Goal: Task Accomplishment & Management: Complete application form

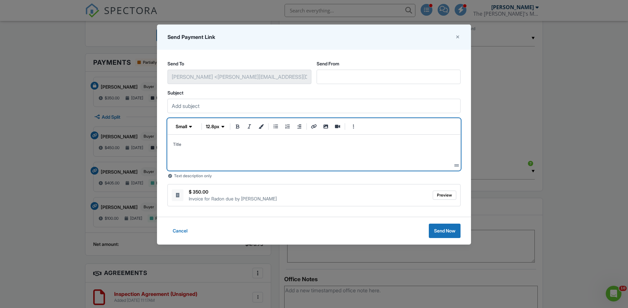
click at [455, 38] on icon at bounding box center [458, 37] width 6 height 7
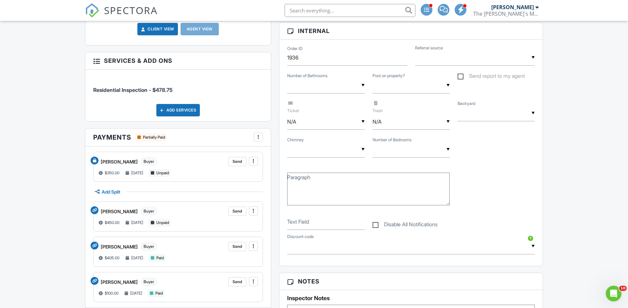
scroll to position [336, 0]
click at [118, 192] on span "Add Split" at bounding box center [111, 191] width 19 height 6
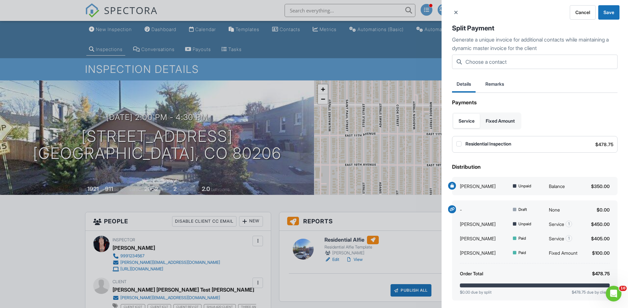
scroll to position [37, 0]
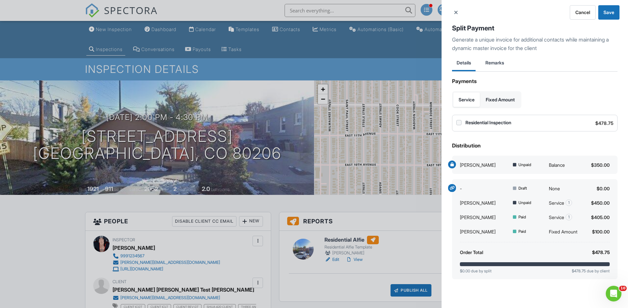
click at [460, 124] on input "Residential Inspection" at bounding box center [458, 122] width 5 height 5
checkbox input "false"
click at [583, 14] on span "Cancel" at bounding box center [582, 12] width 15 height 7
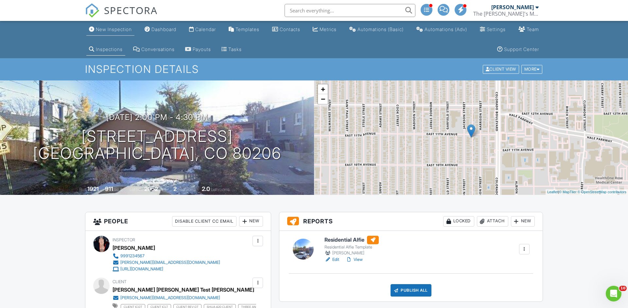
click at [109, 32] on div "New Inspection" at bounding box center [114, 29] width 36 height 6
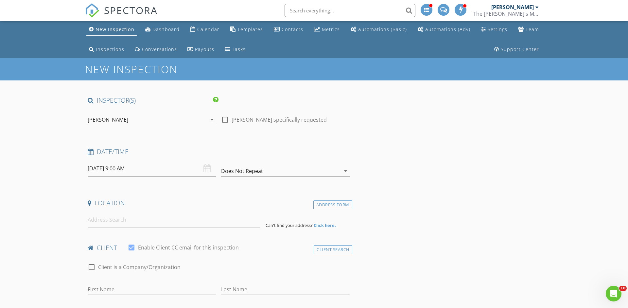
click at [130, 120] on div "[PERSON_NAME]" at bounding box center [147, 119] width 119 height 10
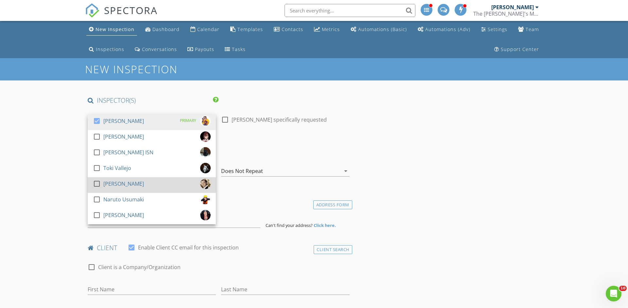
click at [100, 183] on div at bounding box center [96, 183] width 11 height 11
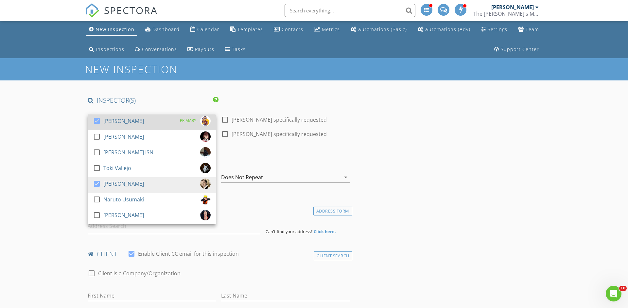
click at [96, 121] on div at bounding box center [96, 120] width 11 height 11
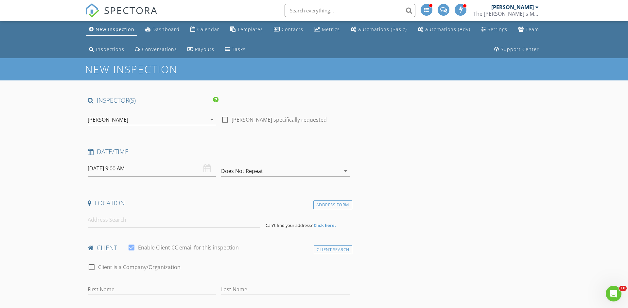
click at [138, 175] on input "28/08/2025 9:00 AM" at bounding box center [152, 169] width 128 height 16
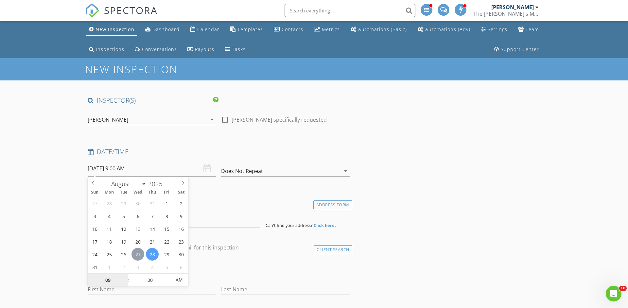
type input "[DATE] 9:00 AM"
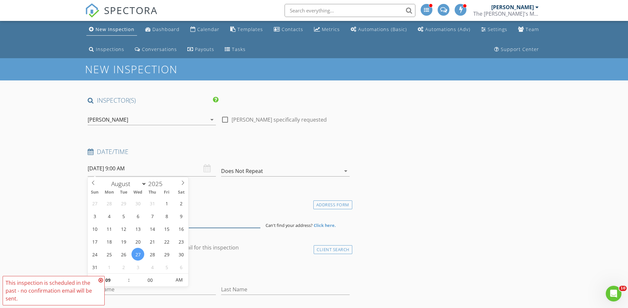
click at [213, 222] on input at bounding box center [174, 220] width 173 height 16
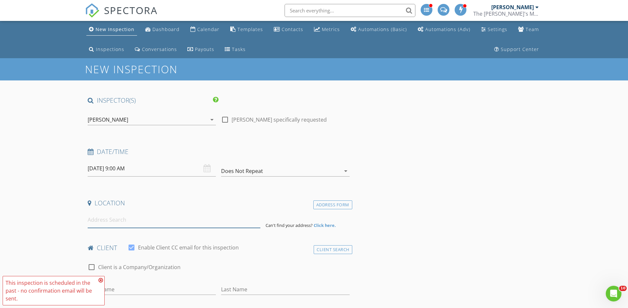
paste input "60 Vrain St,"
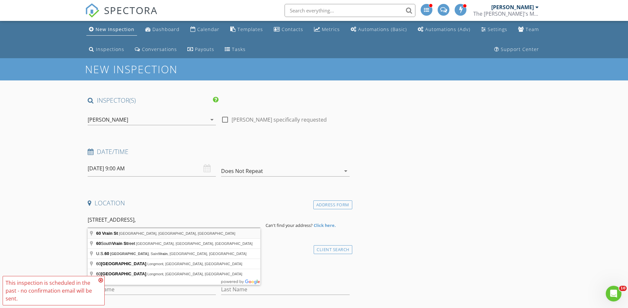
type input "60 Vrain St, Denver, CO, USA"
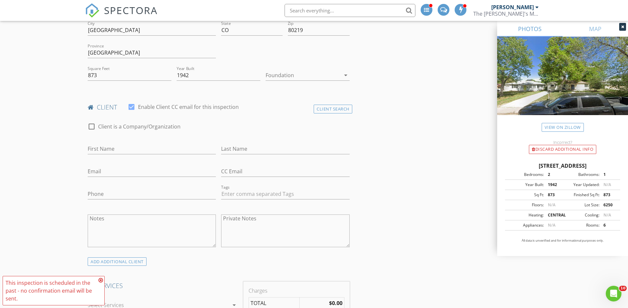
scroll to position [217, 0]
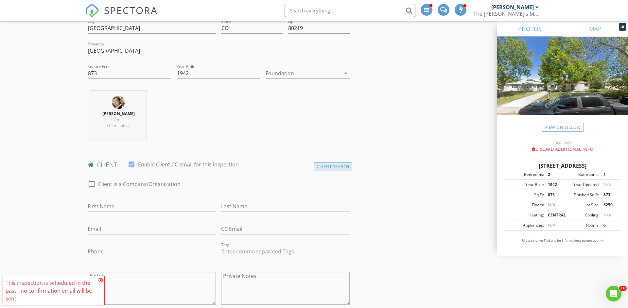
click at [326, 165] on div "Client Search" at bounding box center [333, 166] width 39 height 9
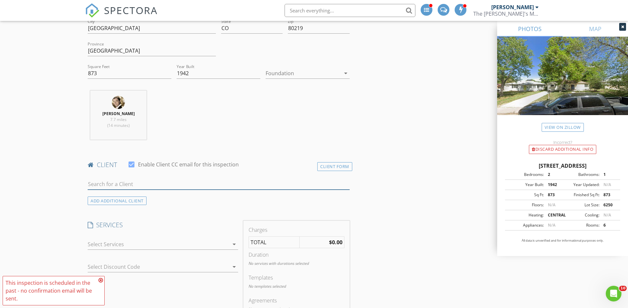
click at [177, 185] on input "text" at bounding box center [219, 184] width 262 height 11
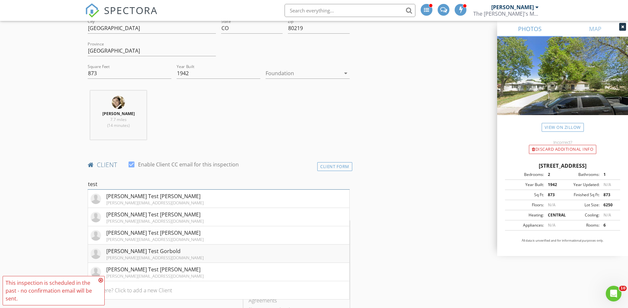
type input "test"
click at [153, 254] on div "[PERSON_NAME] Test Gorbold" at bounding box center [154, 251] width 97 height 8
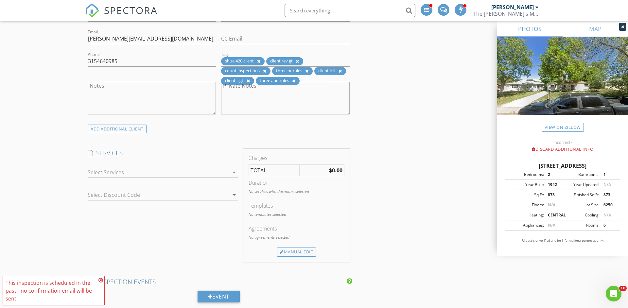
scroll to position [414, 0]
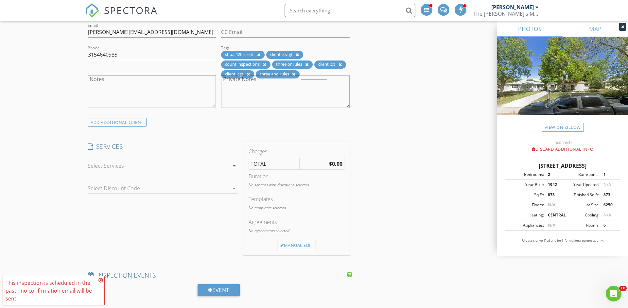
click at [169, 171] on div at bounding box center [158, 166] width 141 height 10
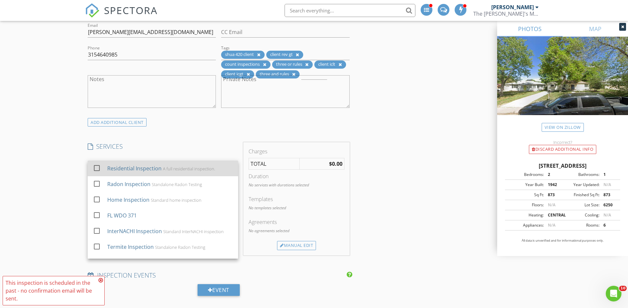
click at [116, 170] on div "Residential Inspection" at bounding box center [134, 169] width 54 height 8
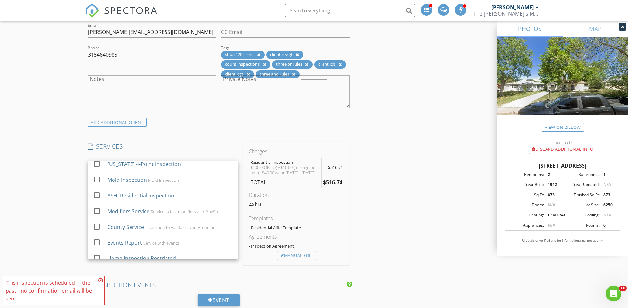
scroll to position [263, 0]
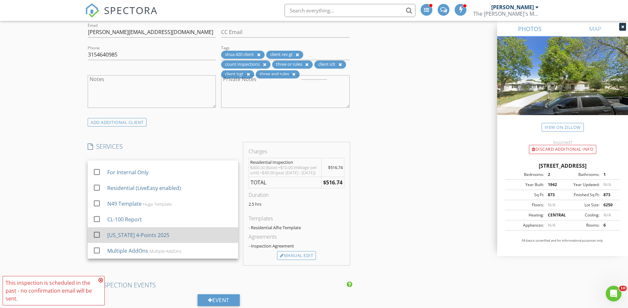
click at [98, 234] on div at bounding box center [96, 234] width 11 height 11
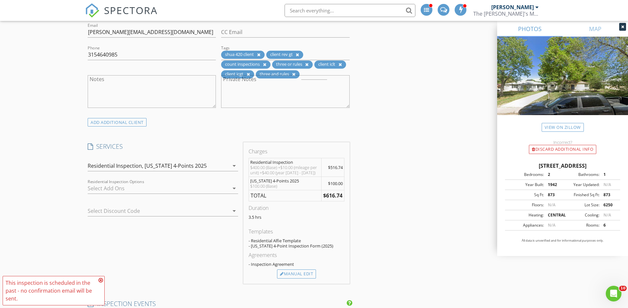
click at [135, 190] on div at bounding box center [158, 188] width 141 height 10
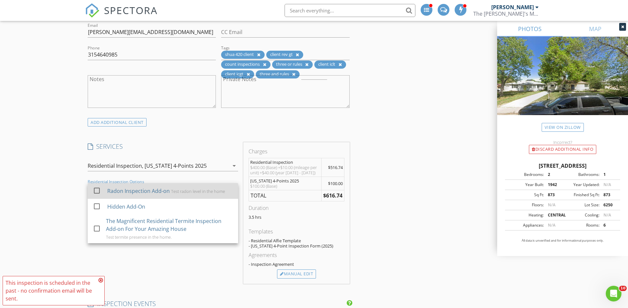
click at [104, 188] on div "check_box_outline_blank" at bounding box center [99, 191] width 12 height 15
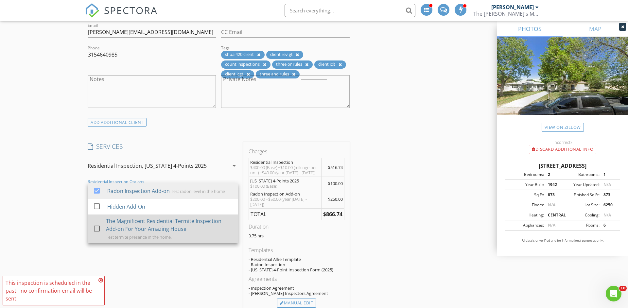
click at [98, 229] on div at bounding box center [96, 228] width 11 height 11
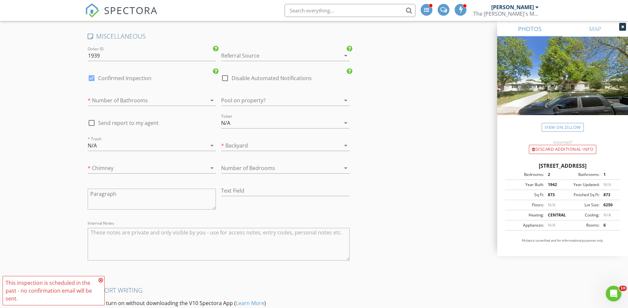
scroll to position [1175, 0]
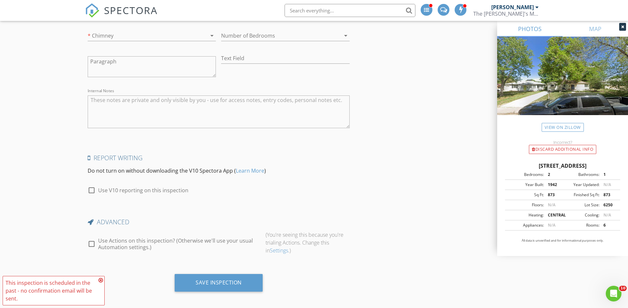
click at [138, 187] on label "Use V10 reporting on this inspection" at bounding box center [143, 190] width 90 height 7
checkbox input "true"
click at [119, 240] on label "Use Actions on this inspection? (Otherwise we'll use your usual Automation sett…" at bounding box center [179, 243] width 162 height 13
checkbox input "true"
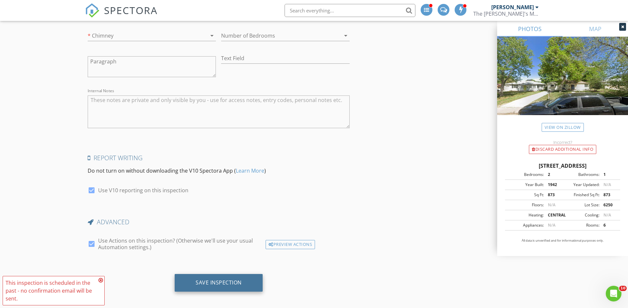
click at [226, 279] on div "Save Inspection" at bounding box center [219, 282] width 46 height 7
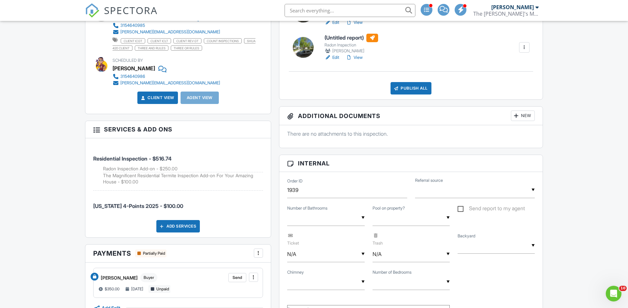
scroll to position [271, 0]
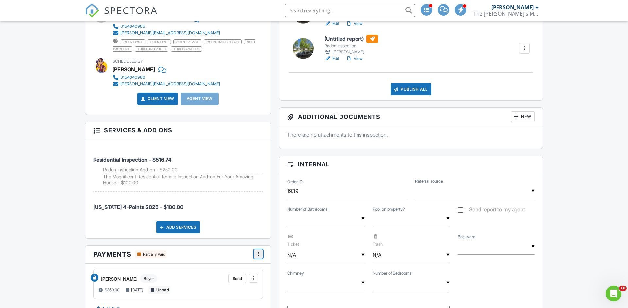
click at [258, 253] on span at bounding box center [258, 254] width 7 height 7
click at [283, 195] on input "Fees & Payments" at bounding box center [291, 192] width 66 height 15
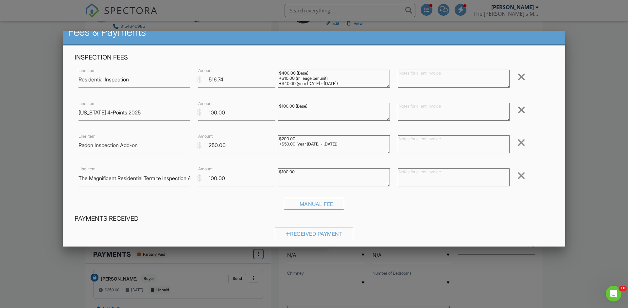
scroll to position [0, 0]
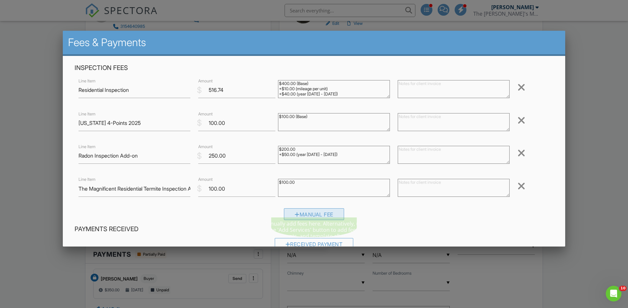
click at [318, 213] on div "Manual Fee" at bounding box center [314, 214] width 60 height 12
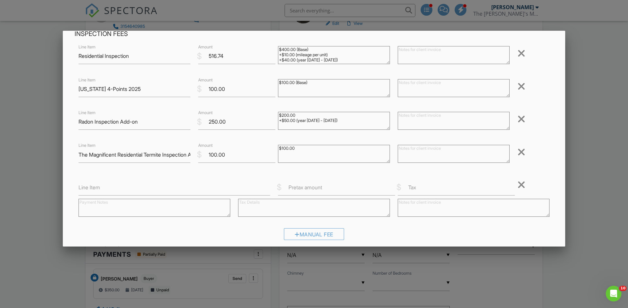
scroll to position [36, 0]
click at [214, 188] on div "Line Item $ Pretax amount $ Tax Remove" at bounding box center [314, 195] width 479 height 47
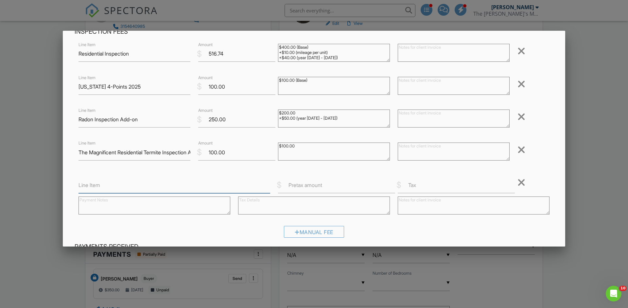
click at [207, 181] on input "Line Item" at bounding box center [174, 185] width 192 height 16
type input "Manual Fee"
click at [339, 183] on input "Pretax amount" at bounding box center [336, 185] width 117 height 16
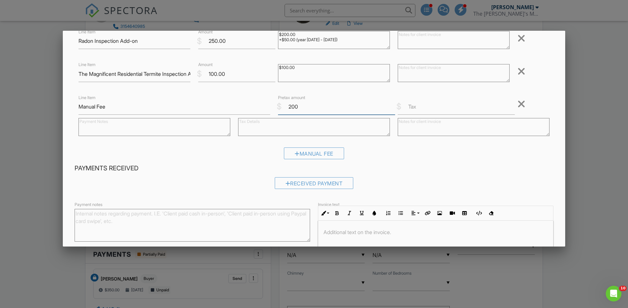
scroll to position [163, 0]
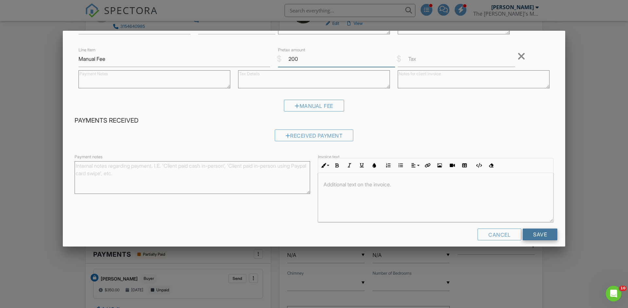
type input "200"
click at [543, 229] on input "Save" at bounding box center [540, 235] width 35 height 12
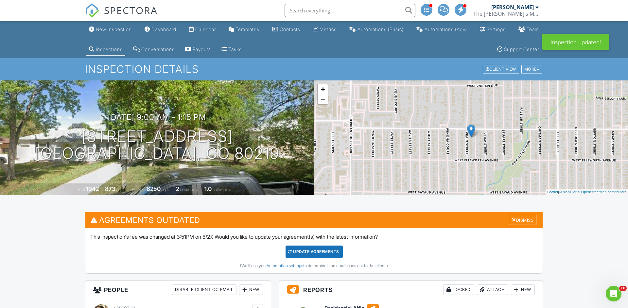
click at [320, 247] on div "Update Agreements" at bounding box center [314, 252] width 57 height 12
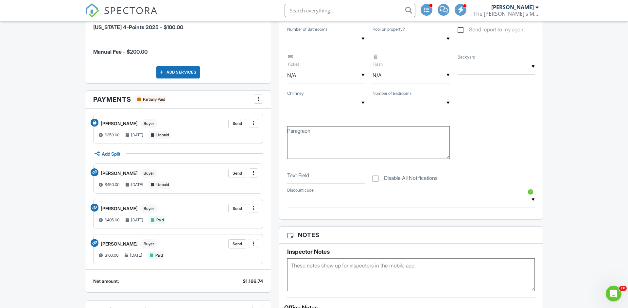
scroll to position [462, 0]
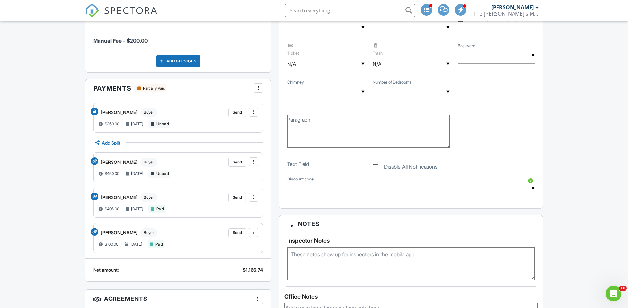
click at [107, 143] on span "Add Split" at bounding box center [111, 143] width 19 height 6
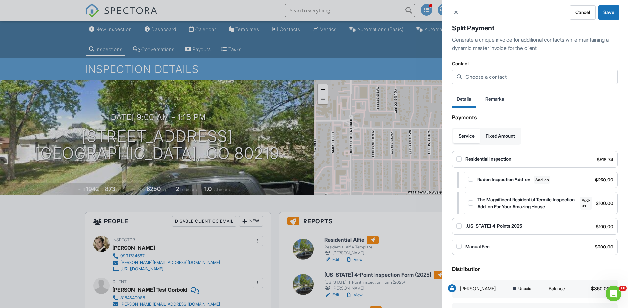
scroll to position [0, 0]
click at [509, 136] on span "Fixed Amount" at bounding box center [500, 136] width 29 height 7
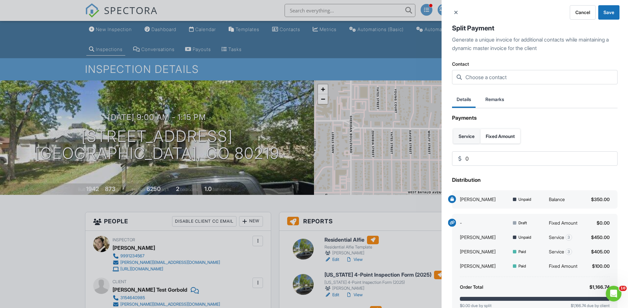
click at [473, 133] on span "Service" at bounding box center [467, 136] width 16 height 7
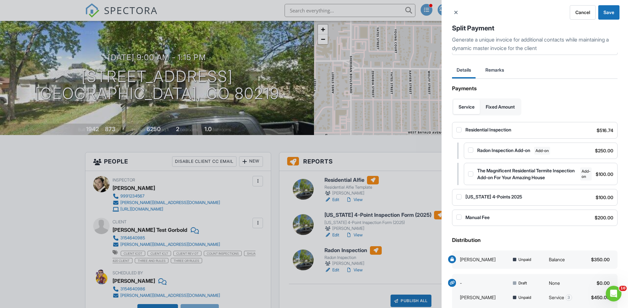
scroll to position [10, 0]
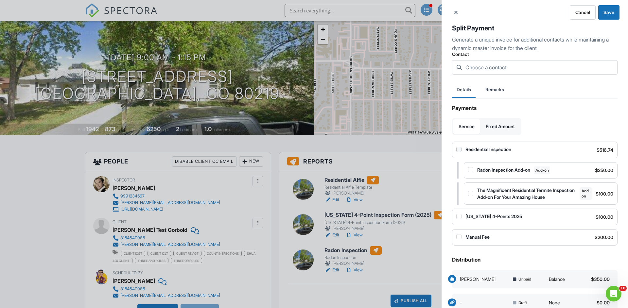
click at [459, 147] on input "Residential Inspection" at bounding box center [458, 149] width 5 height 5
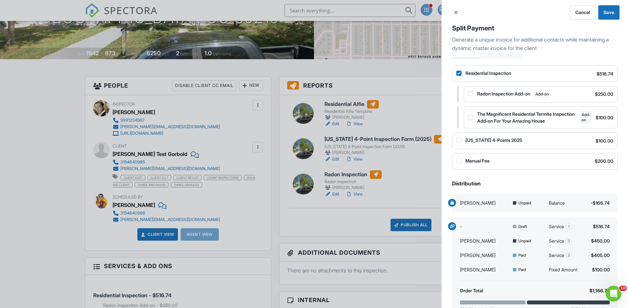
scroll to position [79, 0]
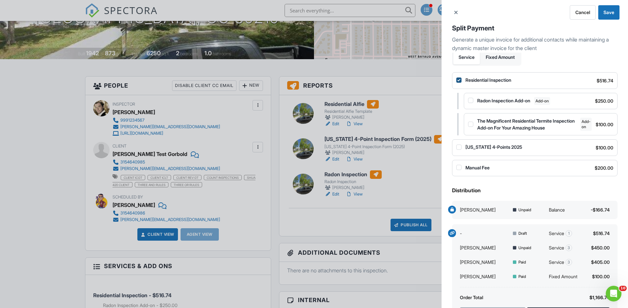
click at [461, 82] on input "Residential Inspection" at bounding box center [458, 80] width 5 height 5
checkbox input "false"
click at [471, 101] on input "Radon Inspection Add-on" at bounding box center [470, 100] width 5 height 5
checkbox input "true"
click at [471, 126] on input "The Magnificent Residential Termite Inspection Add-on For Your Amazing House" at bounding box center [470, 124] width 5 height 5
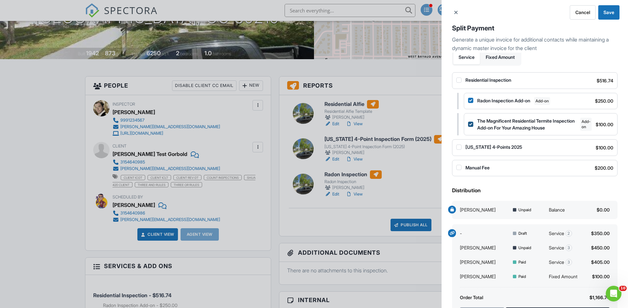
click at [471, 126] on input "The Magnificent Residential Termite Inspection Add-on For Your Amazing House" at bounding box center [470, 124] width 5 height 5
checkbox input "true"
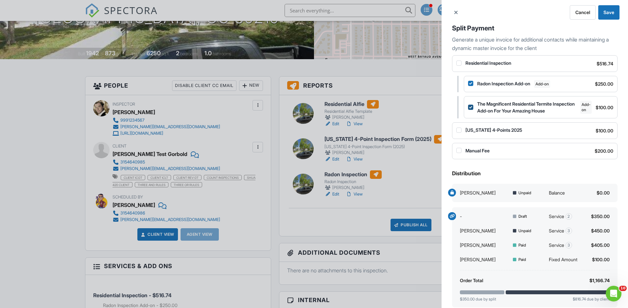
scroll to position [94, 0]
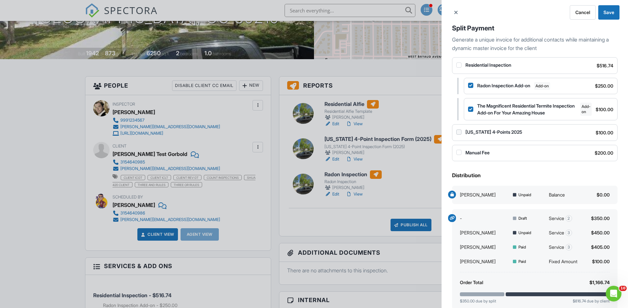
click at [459, 132] on input "[US_STATE] 4-Points 2025" at bounding box center [458, 132] width 5 height 5
checkbox input "true"
click at [458, 152] on input "Manual Fee" at bounding box center [458, 152] width 5 height 5
checkbox input "true"
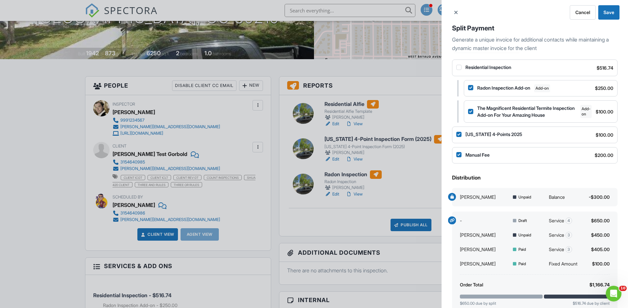
scroll to position [0, 0]
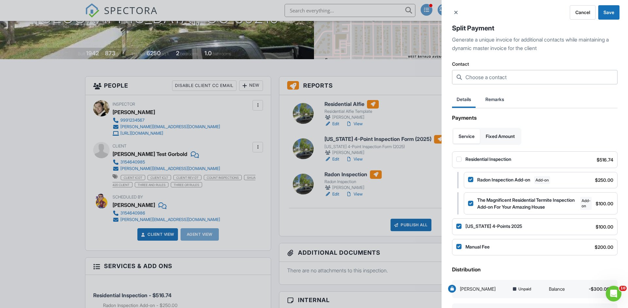
click at [500, 82] on input "text" at bounding box center [534, 77] width 165 height 14
click at [491, 94] on input "[PERSON_NAME]" at bounding box center [534, 96] width 157 height 15
type input "[PERSON_NAME]"
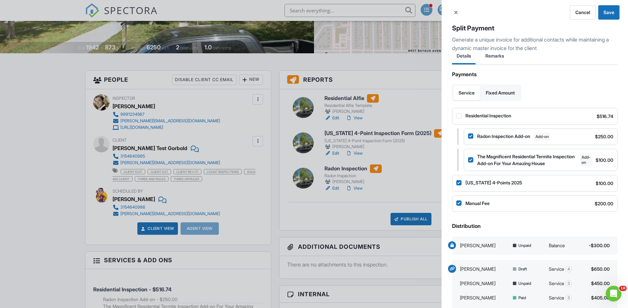
scroll to position [43, 0]
click at [459, 117] on input "Residential Inspection" at bounding box center [458, 116] width 5 height 5
checkbox input "true"
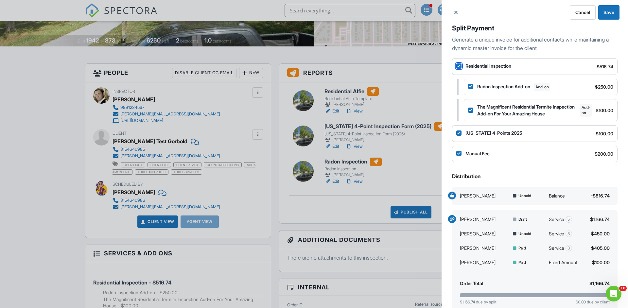
scroll to position [82, 0]
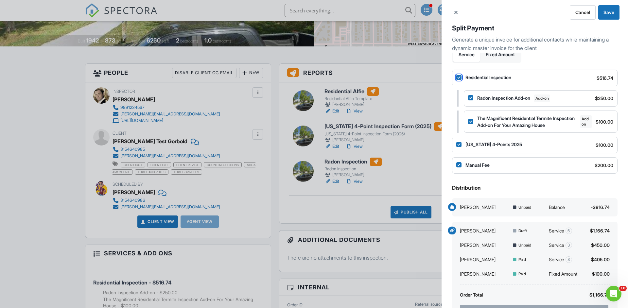
click at [461, 165] on label "Manual Fee" at bounding box center [472, 165] width 33 height 7
click at [461, 165] on input "Manual Fee" at bounding box center [458, 164] width 5 height 5
checkbox input "false"
click at [457, 145] on input "[US_STATE] 4-Points 2025" at bounding box center [458, 144] width 5 height 5
checkbox input "false"
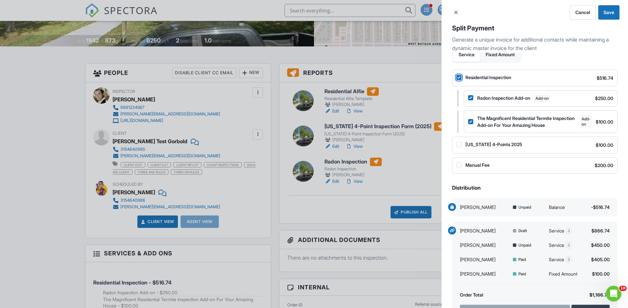
scroll to position [124, 0]
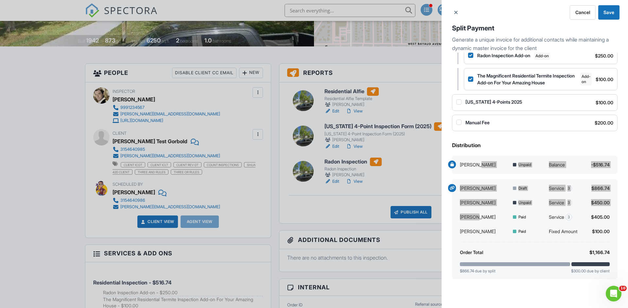
drag, startPoint x: 482, startPoint y: 174, endPoint x: 177, endPoint y: 258, distance: 316.5
click at [517, 143] on h2 "Distribution" at bounding box center [534, 145] width 165 height 7
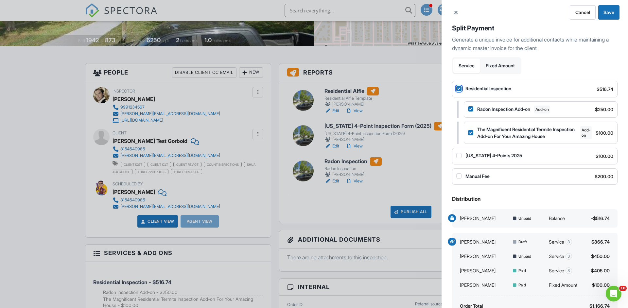
scroll to position [58, 0]
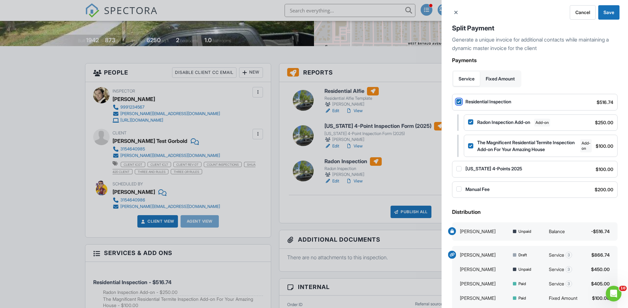
click at [462, 100] on label "Residential Inspection" at bounding box center [483, 101] width 55 height 7
click at [461, 100] on input "Residential Inspection" at bounding box center [458, 101] width 5 height 5
checkbox input "false"
click at [471, 121] on input "Radon Inspection Add-on" at bounding box center [470, 121] width 5 height 5
checkbox input "false"
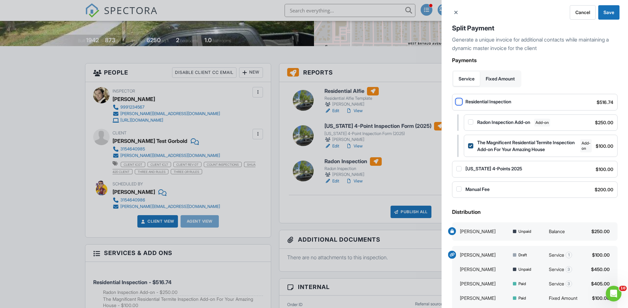
click at [472, 148] on input "The Magnificent Residential Termite Inspection Add-on For Your Amazing House" at bounding box center [470, 145] width 5 height 5
checkbox input "false"
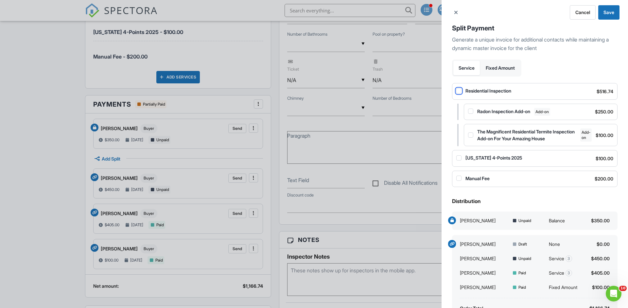
scroll to position [447, 0]
click at [459, 179] on input "Manual Fee" at bounding box center [458, 178] width 5 height 5
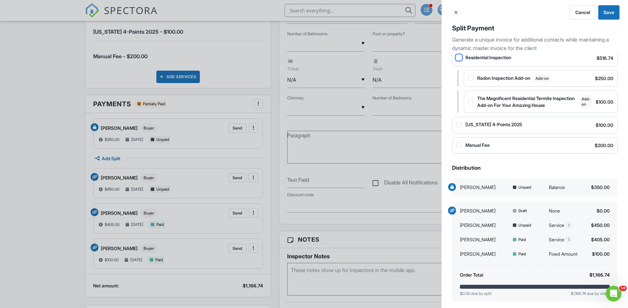
scroll to position [104, 0]
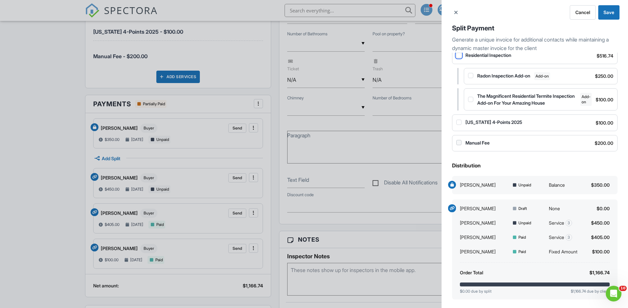
click at [459, 143] on input "Manual Fee" at bounding box center [458, 142] width 5 height 5
checkbox input "false"
click at [459, 121] on input "[US_STATE] 4-Points 2025" at bounding box center [458, 122] width 5 height 5
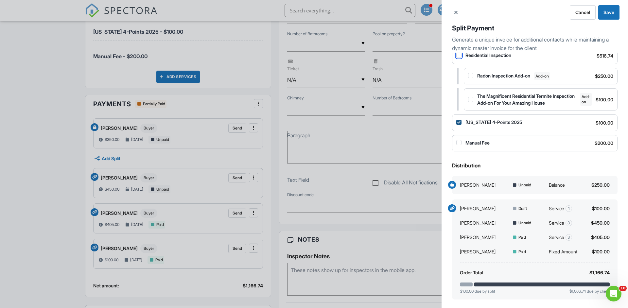
checkbox input "false"
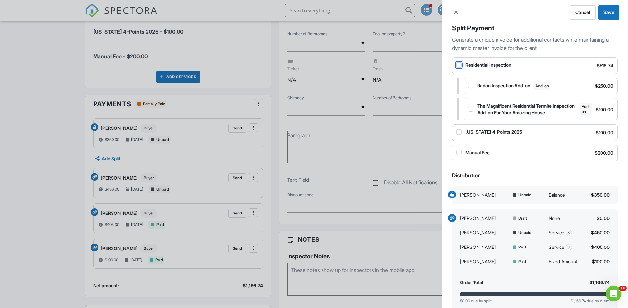
scroll to position [94, 0]
click at [458, 66] on input "Residential Inspection" at bounding box center [458, 65] width 5 height 5
checkbox input "false"
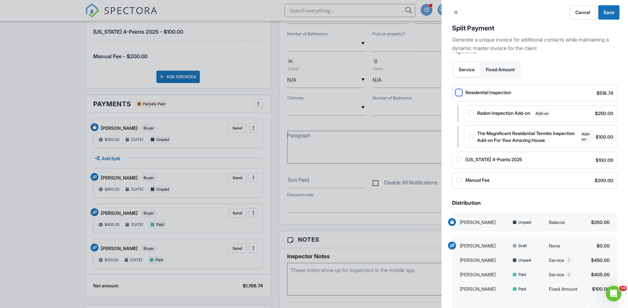
scroll to position [0, 0]
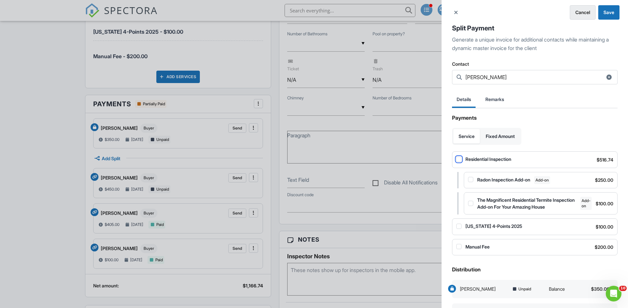
click at [581, 9] on span "Cancel" at bounding box center [582, 12] width 15 height 7
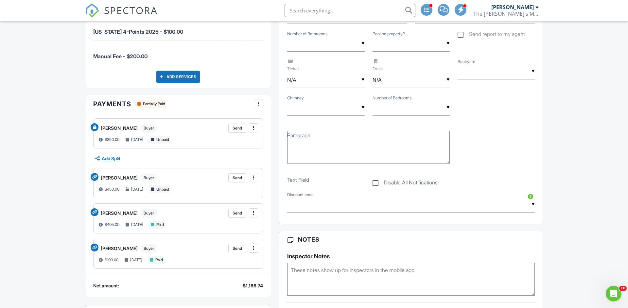
click at [113, 158] on span "Add Split" at bounding box center [111, 159] width 19 height 6
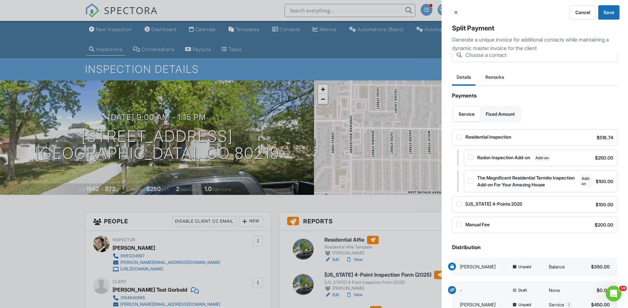
scroll to position [20, 0]
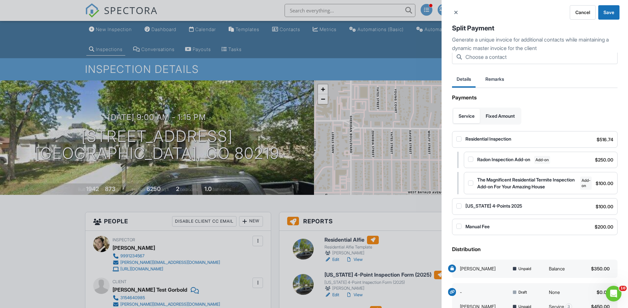
click at [273, 255] on div "Cancel Save Split Payment Generate a unique invoice for additional contacts whi…" at bounding box center [314, 154] width 628 height 308
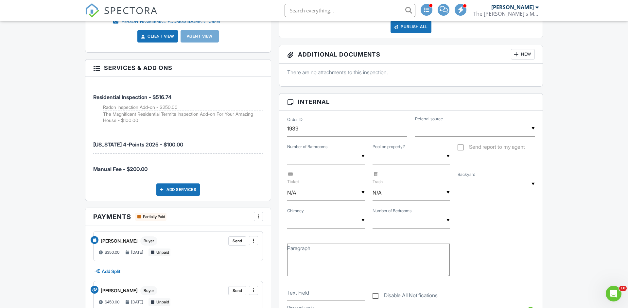
scroll to position [370, 0]
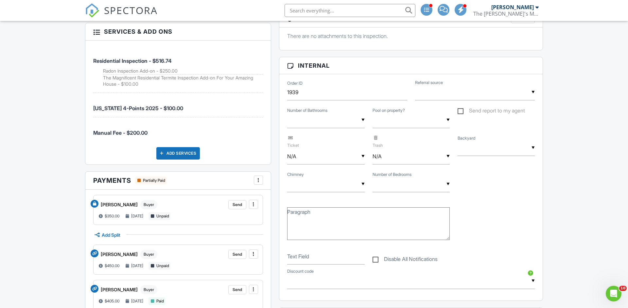
click at [186, 153] on div "Add Services" at bounding box center [177, 153] width 43 height 12
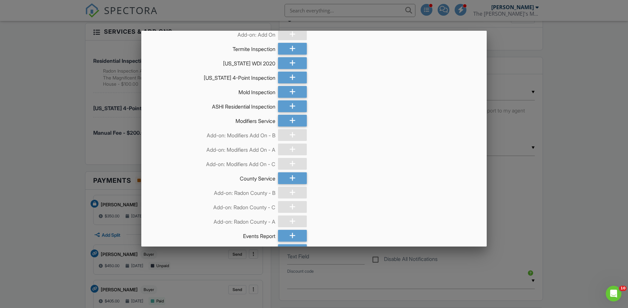
scroll to position [182, 0]
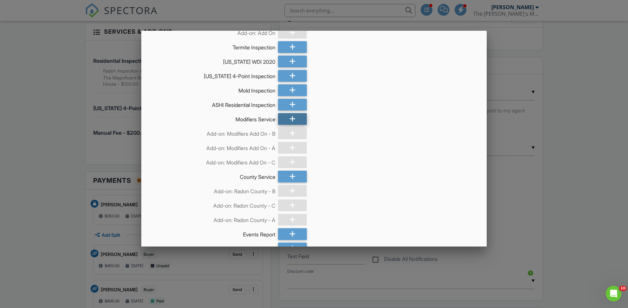
click at [291, 119] on icon at bounding box center [292, 119] width 6 height 12
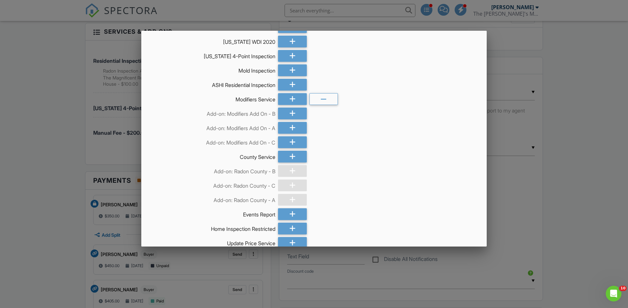
scroll to position [203, 0]
click at [296, 127] on div at bounding box center [292, 128] width 29 height 12
click at [296, 113] on div at bounding box center [292, 113] width 29 height 12
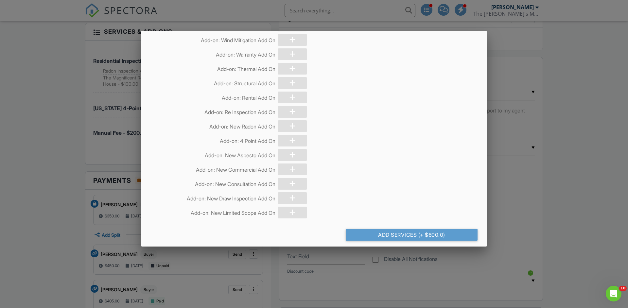
scroll to position [871, 0]
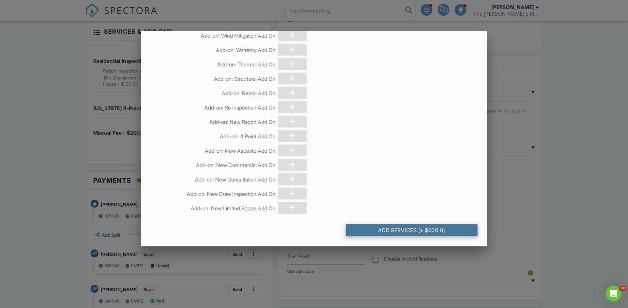
click at [417, 233] on div "Add Services (+ $600.0)" at bounding box center [412, 230] width 132 height 12
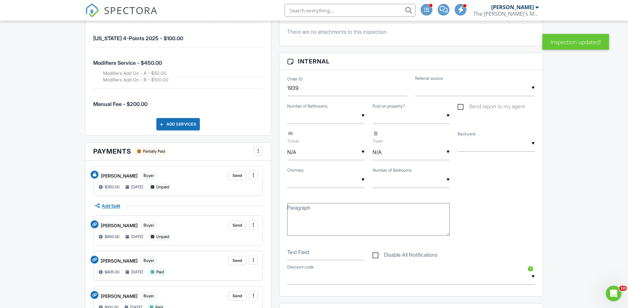
click at [115, 206] on span "Add Split" at bounding box center [111, 206] width 19 height 6
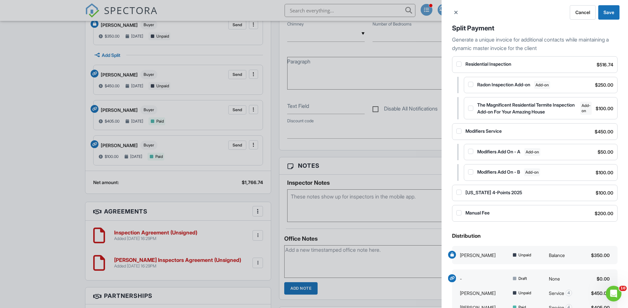
scroll to position [94, 0]
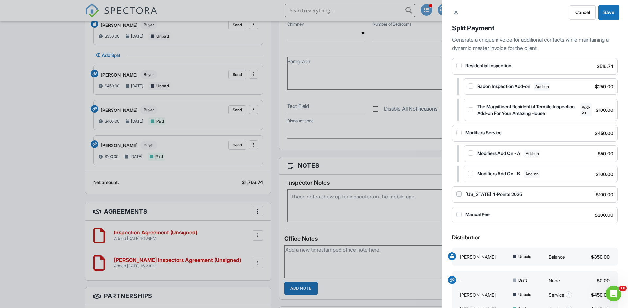
click at [460, 194] on input "[US_STATE] 4-Points 2025" at bounding box center [458, 193] width 5 height 5
checkbox input "true"
click at [460, 213] on input "Manual Fee" at bounding box center [458, 214] width 5 height 5
checkbox input "true"
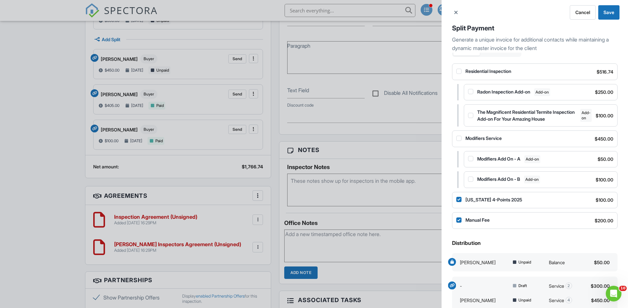
scroll to position [84, 0]
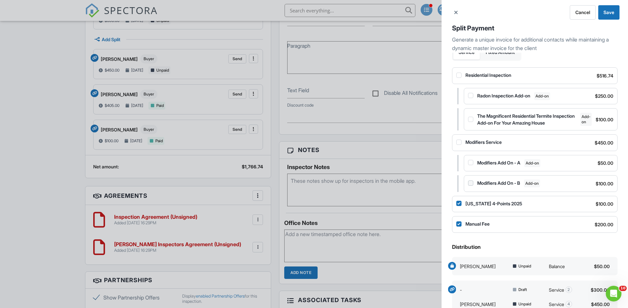
click at [472, 182] on input "Modifiers Add On - B" at bounding box center [470, 183] width 5 height 5
checkbox input "true"
click at [472, 164] on input "Modifiers Add On - A" at bounding box center [470, 162] width 5 height 5
checkbox input "true"
click at [459, 141] on input "Modifiers Service" at bounding box center [458, 142] width 5 height 5
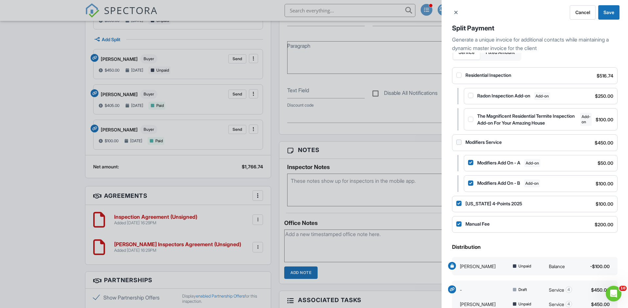
checkbox input "true"
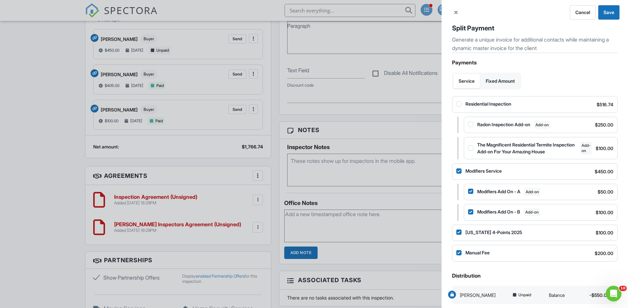
scroll to position [55, 0]
click at [472, 150] on input "The Magnificent Residential Termite Inspection Add-on For Your Amazing House" at bounding box center [470, 148] width 5 height 5
checkbox input "true"
click at [470, 126] on input "Radon Inspection Add-on" at bounding box center [470, 124] width 5 height 5
checkbox input "true"
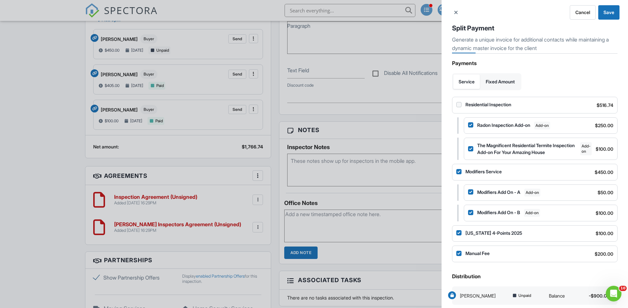
click at [460, 103] on input "Residential Inspection" at bounding box center [458, 104] width 5 height 5
checkbox input "true"
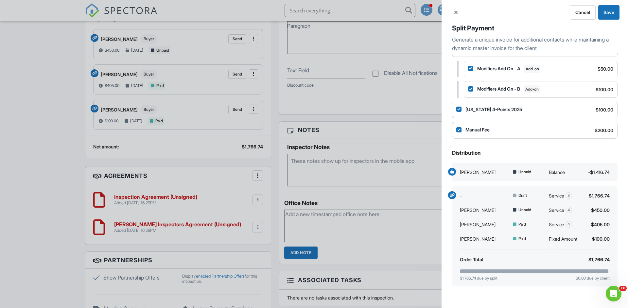
scroll to position [178, 0]
click at [611, 17] on button "Save" at bounding box center [608, 12] width 21 height 14
click at [582, 10] on span "Cancel" at bounding box center [582, 12] width 15 height 7
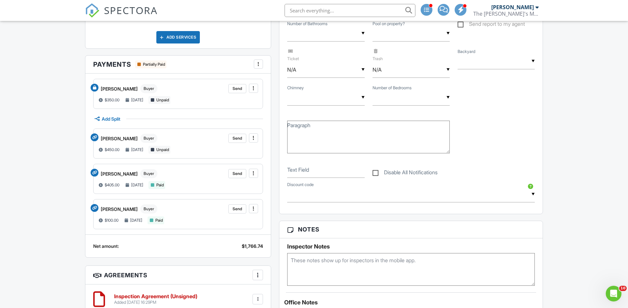
scroll to position [503, 0]
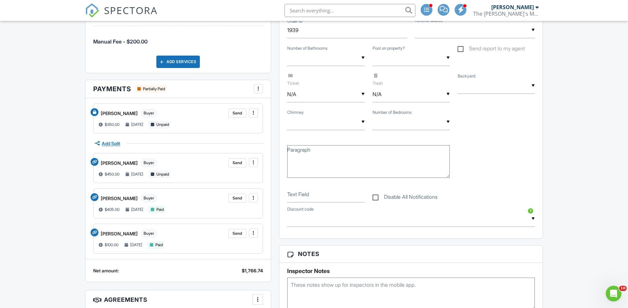
click at [117, 143] on span "Add Split" at bounding box center [111, 144] width 19 height 6
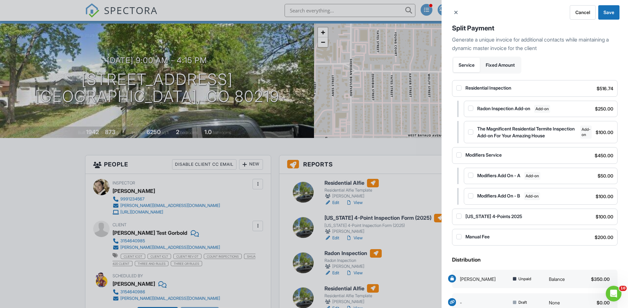
scroll to position [0, 0]
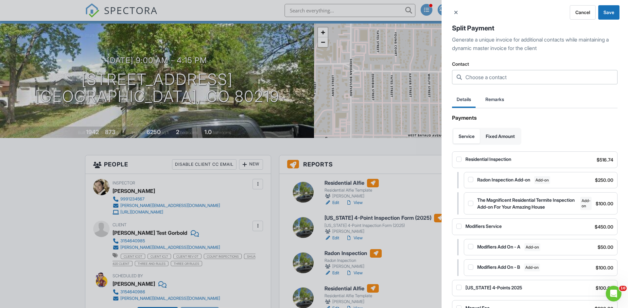
click at [507, 83] on input "text" at bounding box center [534, 77] width 165 height 14
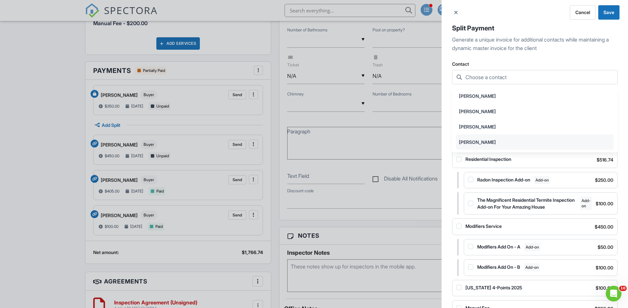
scroll to position [535, 0]
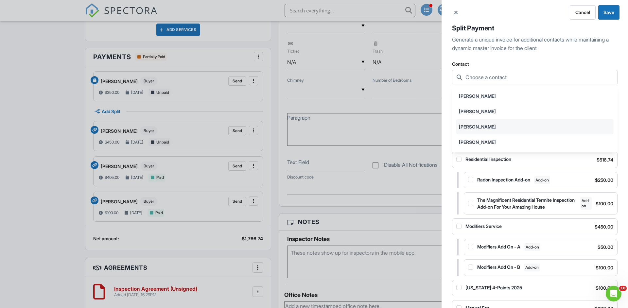
click at [498, 128] on input "[PERSON_NAME]" at bounding box center [534, 126] width 157 height 15
type input "[PERSON_NAME]"
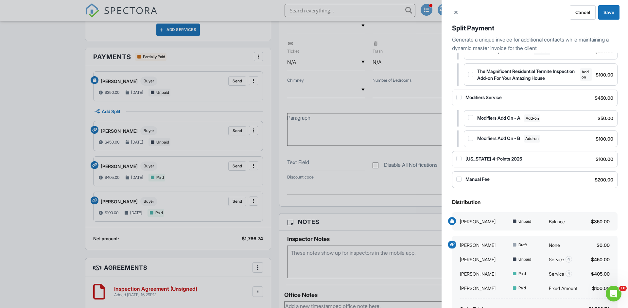
scroll to position [173, 0]
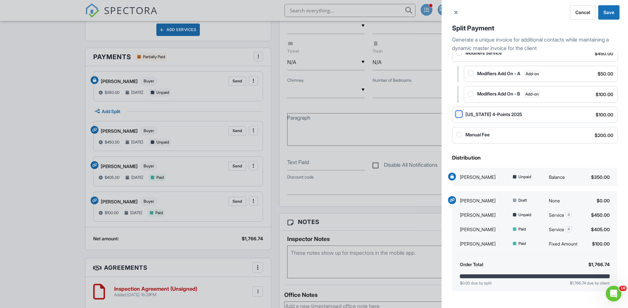
click at [460, 114] on input "[US_STATE] 4-Points 2025" at bounding box center [458, 114] width 5 height 5
checkbox input "true"
click at [460, 136] on input "Manual Fee" at bounding box center [458, 134] width 5 height 5
checkbox input "true"
click at [615, 13] on button "Save" at bounding box center [608, 12] width 21 height 14
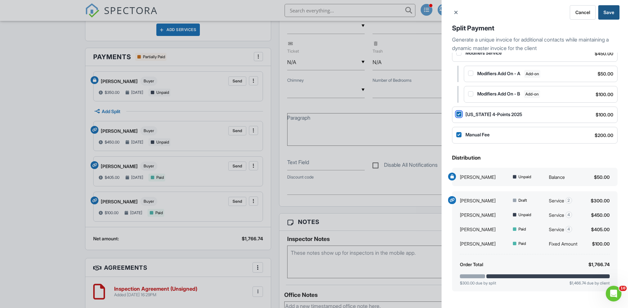
click at [615, 13] on button "Save" at bounding box center [608, 12] width 21 height 14
click at [457, 11] on icon at bounding box center [456, 13] width 4 height 8
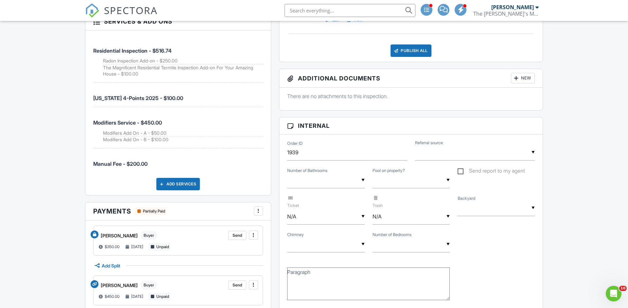
scroll to position [444, 0]
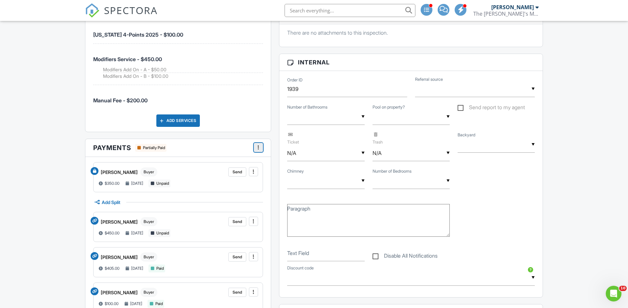
click at [260, 147] on span at bounding box center [258, 147] width 7 height 7
click at [286, 163] on input "Fees & Payments" at bounding box center [291, 164] width 66 height 15
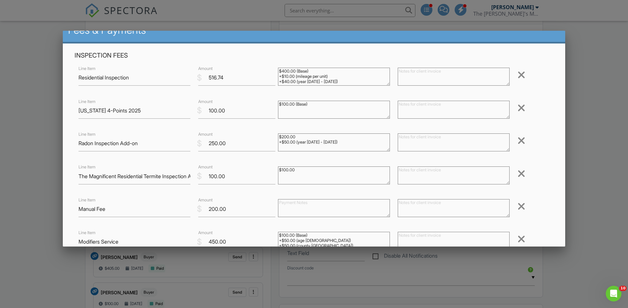
scroll to position [16, 0]
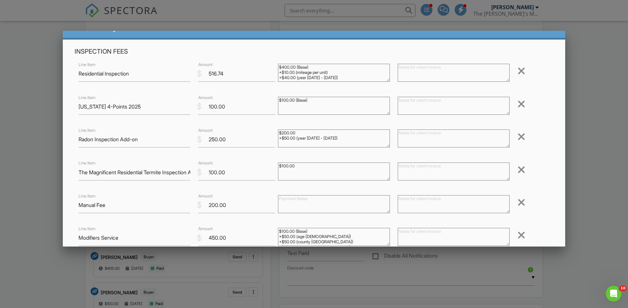
click at [520, 105] on div at bounding box center [521, 104] width 8 height 10
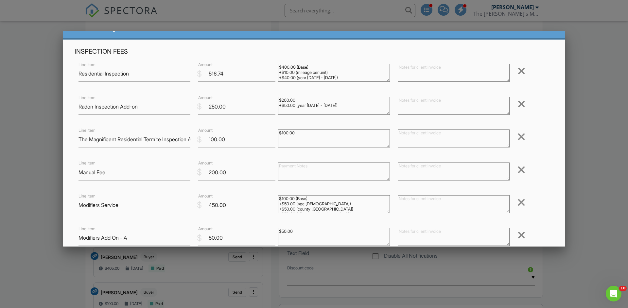
click at [519, 165] on div at bounding box center [521, 170] width 8 height 10
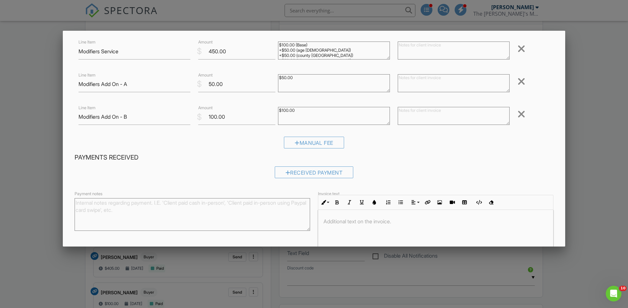
scroll to position [173, 0]
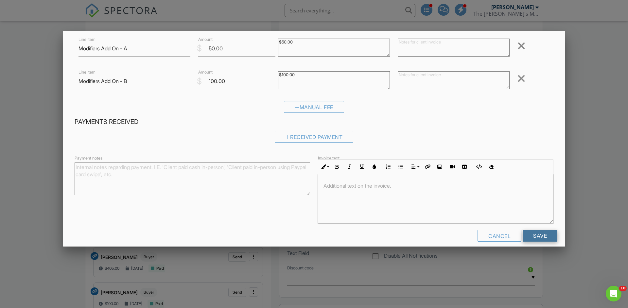
click at [537, 230] on input "Save" at bounding box center [540, 236] width 35 height 12
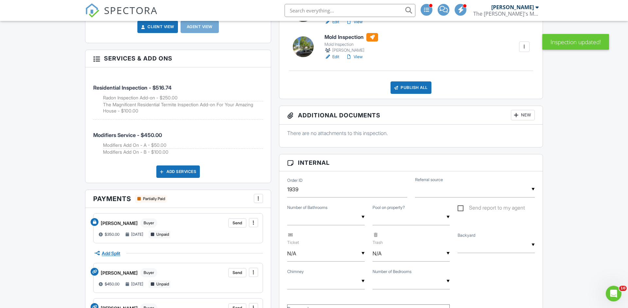
click at [109, 254] on span "Add Split" at bounding box center [111, 254] width 19 height 6
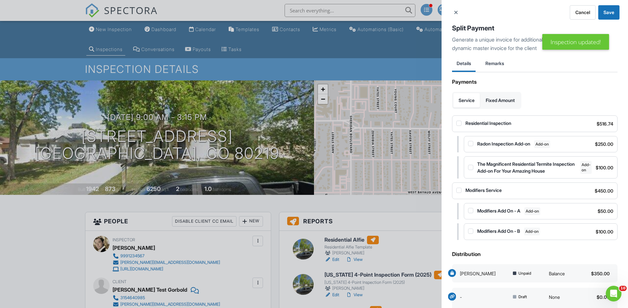
scroll to position [37, 0]
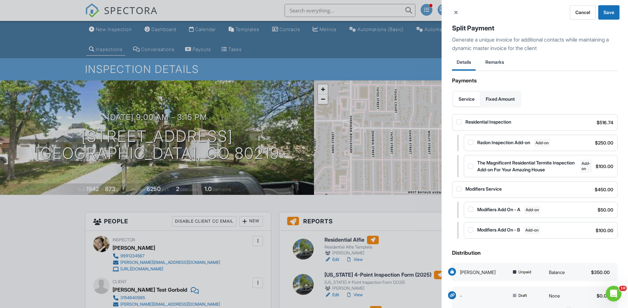
click at [288, 208] on div "Cancel Save Split Payment Generate a unique invoice for additional contacts whi…" at bounding box center [314, 154] width 628 height 308
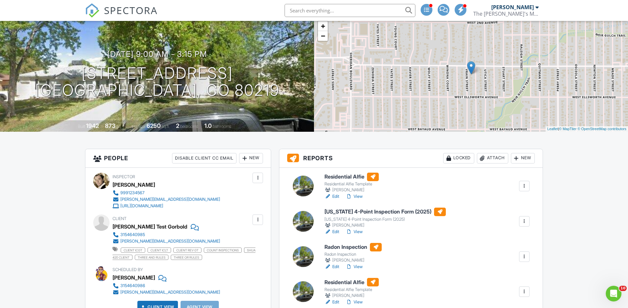
scroll to position [0, 0]
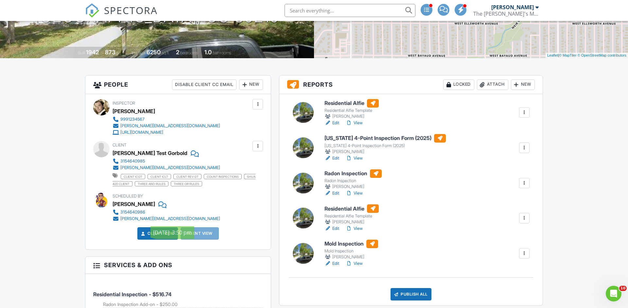
scroll to position [136, 0]
click at [255, 86] on div "New" at bounding box center [251, 85] width 24 height 10
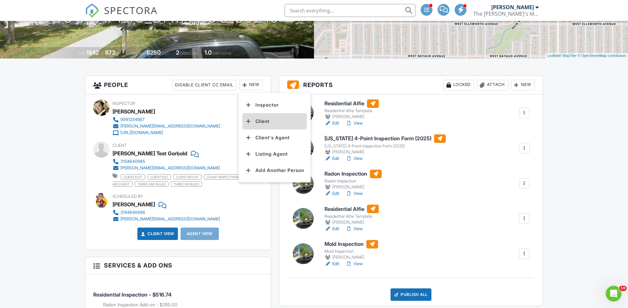
click at [282, 120] on li "Client" at bounding box center [274, 121] width 64 height 16
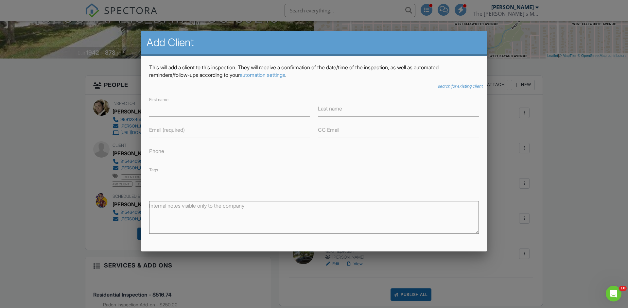
click at [462, 87] on icon "search for existing client" at bounding box center [460, 86] width 45 height 5
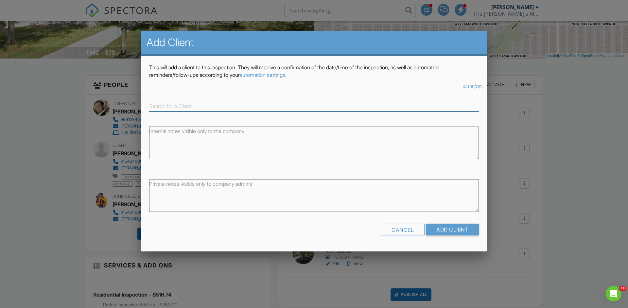
click at [221, 109] on input at bounding box center [314, 106] width 330 height 11
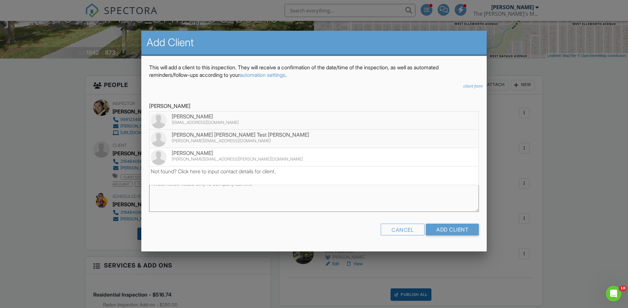
click at [212, 142] on div "[PERSON_NAME][EMAIL_ADDRESS][DOMAIN_NAME]" at bounding box center [314, 140] width 326 height 5
type input "[PERSON_NAME] [PERSON_NAME] Test [PERSON_NAME]"
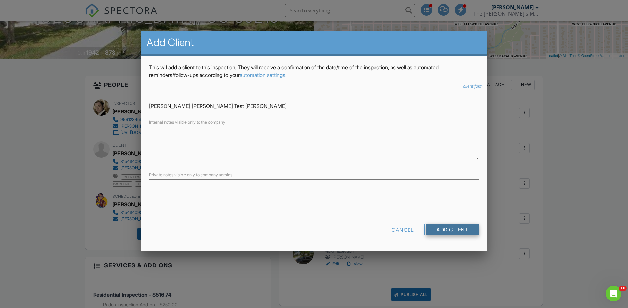
click at [451, 226] on input "Add Client" at bounding box center [452, 230] width 53 height 12
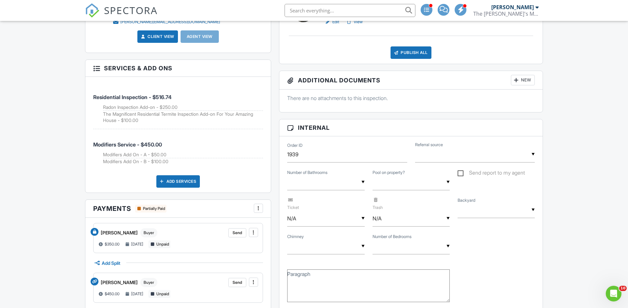
scroll to position [377, 0]
